Goal: Task Accomplishment & Management: Use online tool/utility

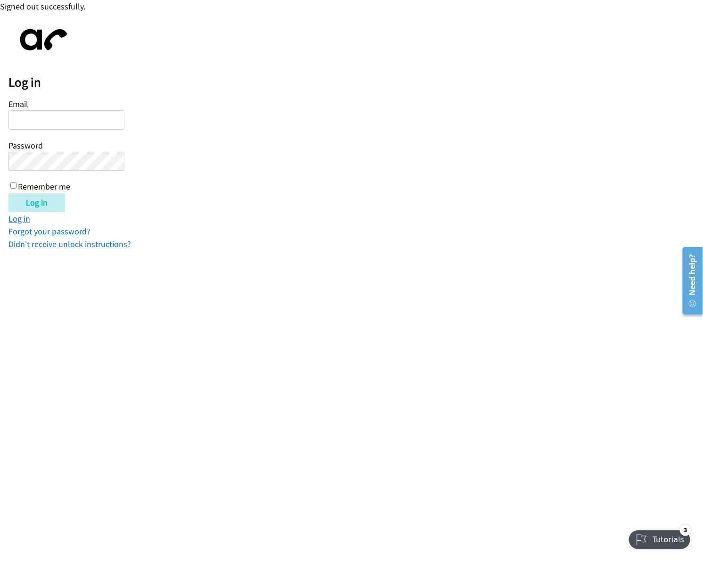
click at [19, 218] on link "Log in" at bounding box center [19, 218] width 22 height 11
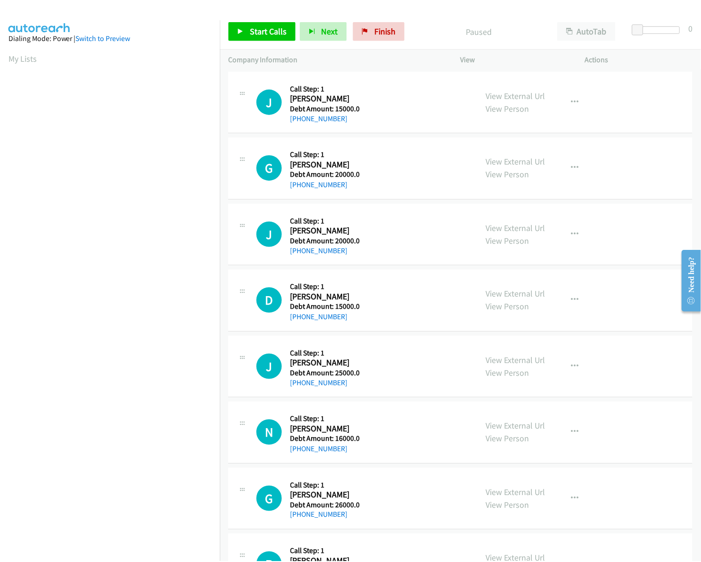
scroll to position [0, 1]
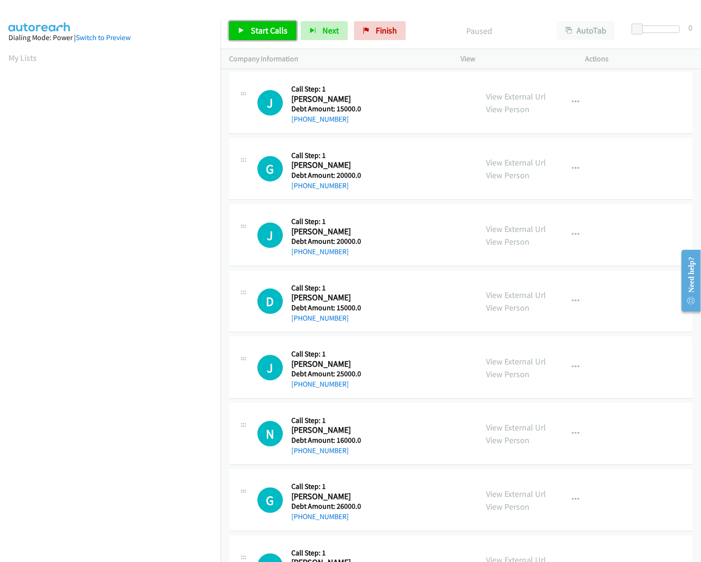
click at [270, 34] on span "Start Calls" at bounding box center [269, 30] width 37 height 11
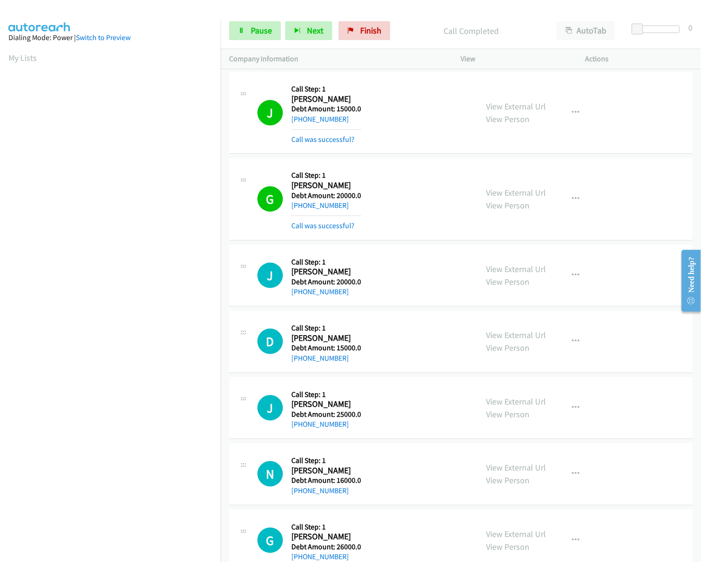
click at [398, 512] on div "G Callback Scheduled Call Step: 1 Gary Link America/Phoenix Debt Amount: 26000.…" at bounding box center [460, 541] width 463 height 62
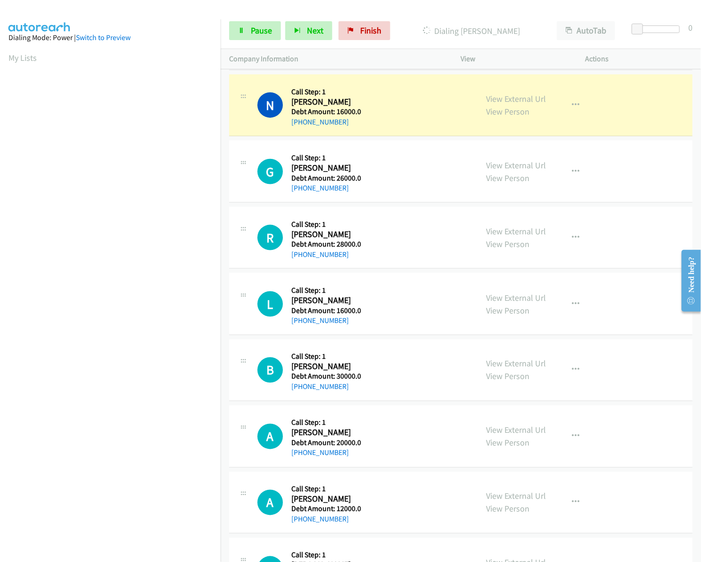
scroll to position [430, 0]
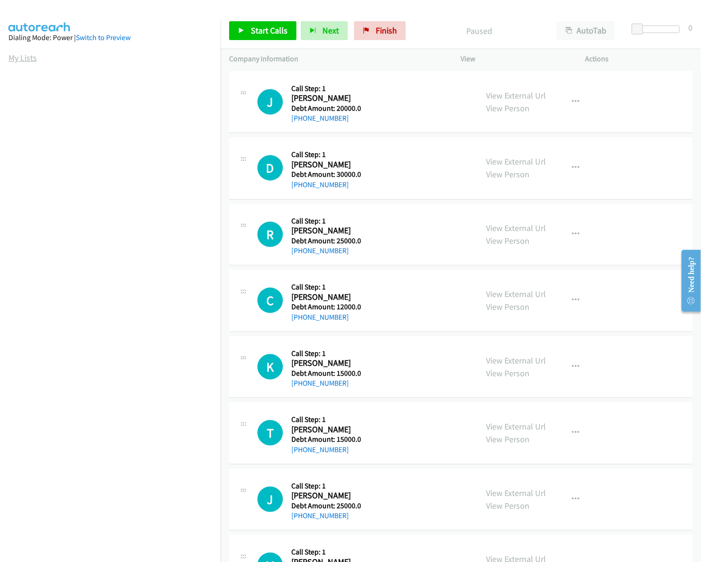
click at [25, 53] on link "My Lists" at bounding box center [22, 57] width 28 height 11
click at [265, 35] on span "Start Calls" at bounding box center [269, 30] width 37 height 11
click at [283, 29] on span "Start Calls" at bounding box center [269, 30] width 37 height 11
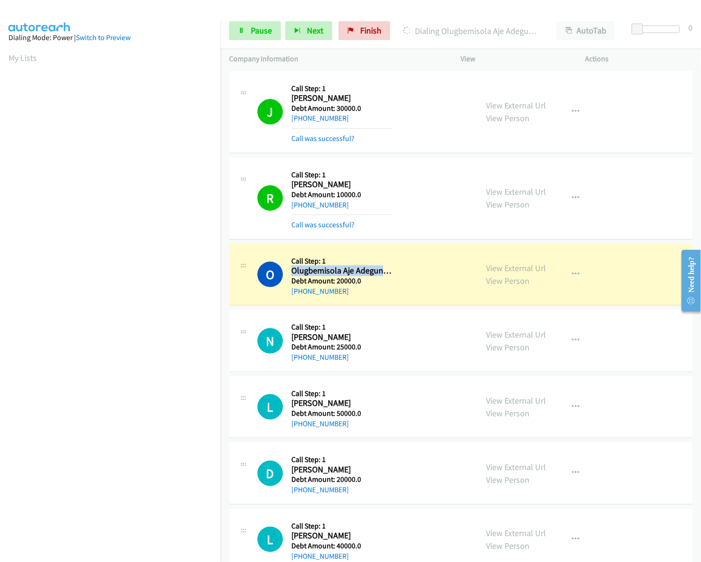
drag, startPoint x: 293, startPoint y: 271, endPoint x: 383, endPoint y: 272, distance: 90.5
click at [383, 272] on h2 "Olugbemisola Aje Adegunwa" at bounding box center [341, 270] width 101 height 11
drag, startPoint x: 383, startPoint y: 272, endPoint x: 292, endPoint y: 274, distance: 91.0
click at [292, 274] on div "O Callback Scheduled Call Step: 1 Olugbemisola Aje Adegunwa America/Chicago Deb…" at bounding box center [363, 274] width 212 height 45
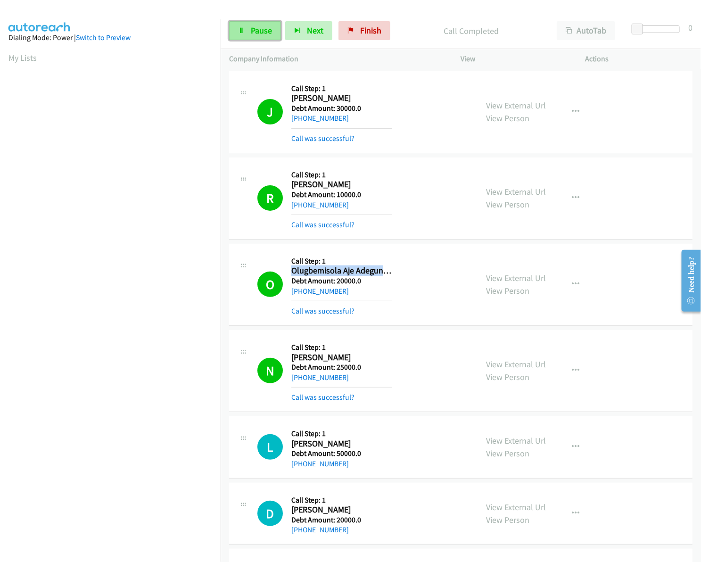
click at [250, 29] on link "Pause" at bounding box center [255, 30] width 52 height 19
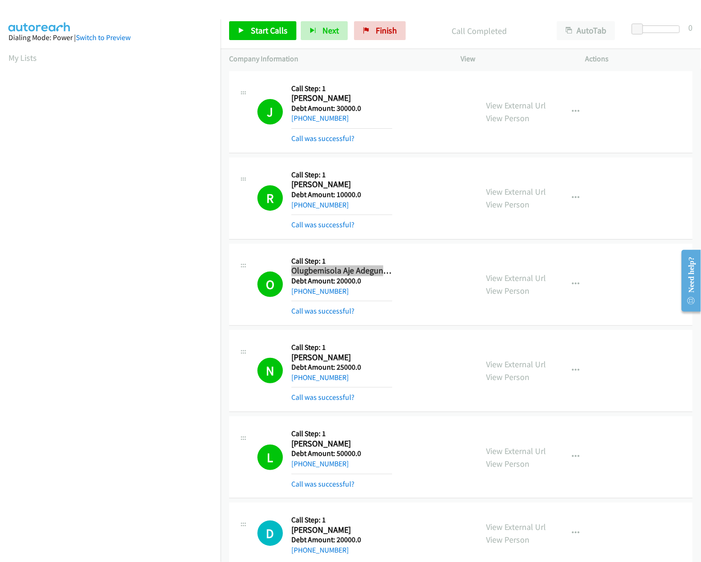
scroll to position [0, 1]
click at [432, 248] on div "O Callback Scheduled Call Step: 1 Olugbemisola Aje Adegunwa America/Chicago Deb…" at bounding box center [460, 285] width 463 height 82
click at [133, 48] on aside "Dialing Mode: Power | Switch to Preview My Lists" at bounding box center [110, 280] width 221 height 522
click at [272, 27] on span "Start Calls" at bounding box center [269, 30] width 37 height 11
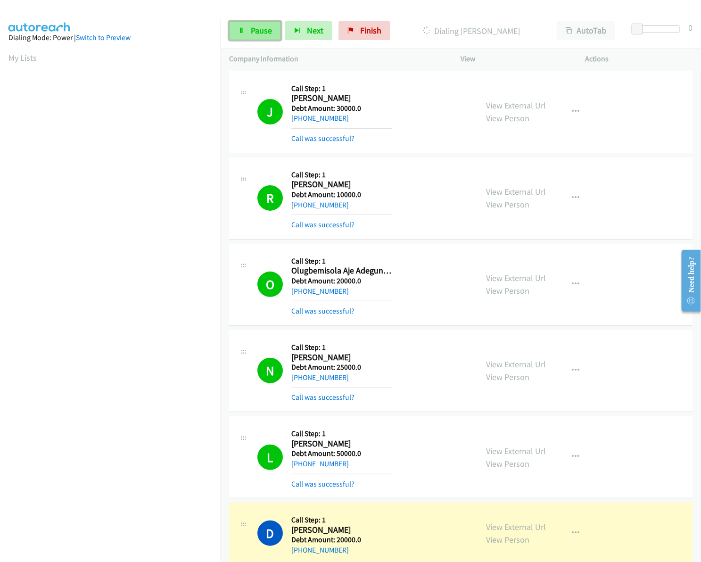
click at [255, 31] on span "Pause" at bounding box center [261, 30] width 21 height 11
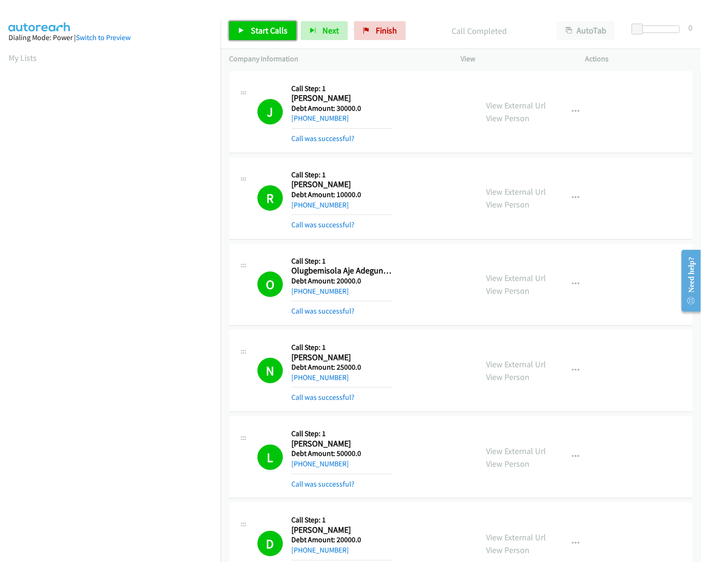
click at [266, 26] on span "Start Calls" at bounding box center [269, 30] width 37 height 11
click at [252, 45] on div "Start Calls Pause Next Finish Dialing Walter Held AutoTab AutoTab 0" at bounding box center [461, 31] width 480 height 36
click at [252, 34] on span "Pause" at bounding box center [261, 30] width 21 height 11
click at [247, 27] on link "Start Calls" at bounding box center [238, 26] width 18 height 10
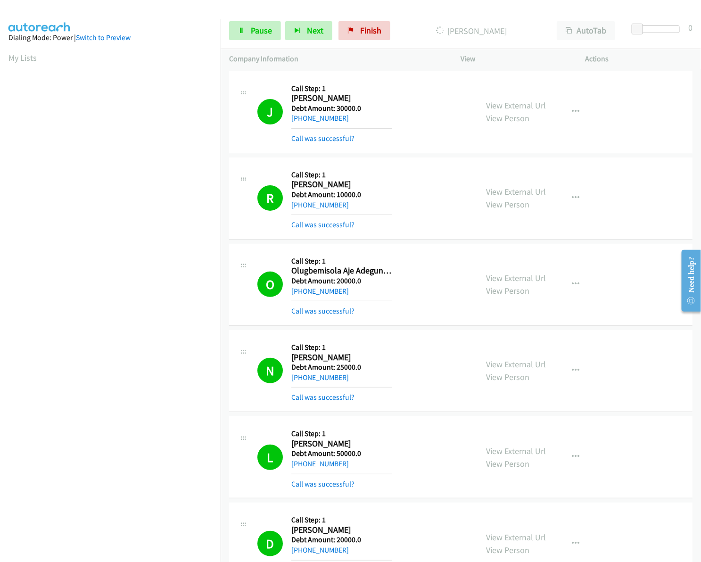
click at [265, 34] on span "Pause" at bounding box center [261, 30] width 21 height 11
click at [250, 34] on span "Start Calls" at bounding box center [246, 44] width 17 height 20
click at [255, 37] on link "Pause" at bounding box center [255, 30] width 52 height 19
click at [23, 59] on link "My Lists" at bounding box center [22, 57] width 28 height 11
